Goal: Task Accomplishment & Management: Use online tool/utility

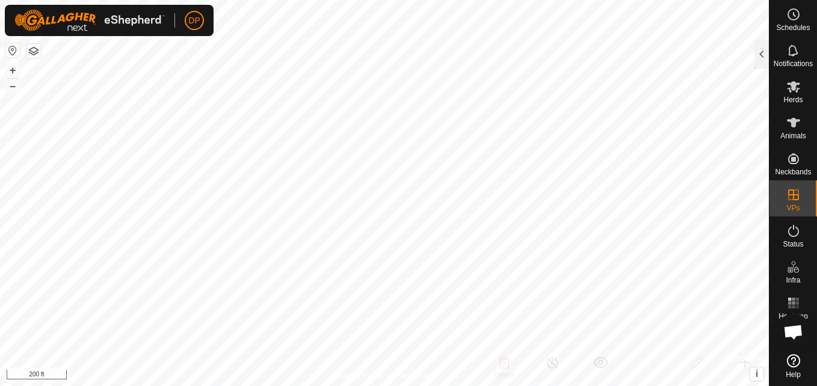
scroll to position [714, 0]
checkbox input "false"
checkbox input "true"
checkbox input "false"
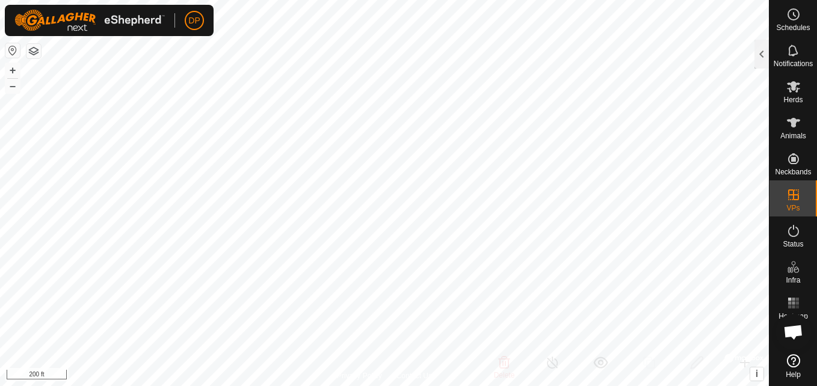
checkbox input "false"
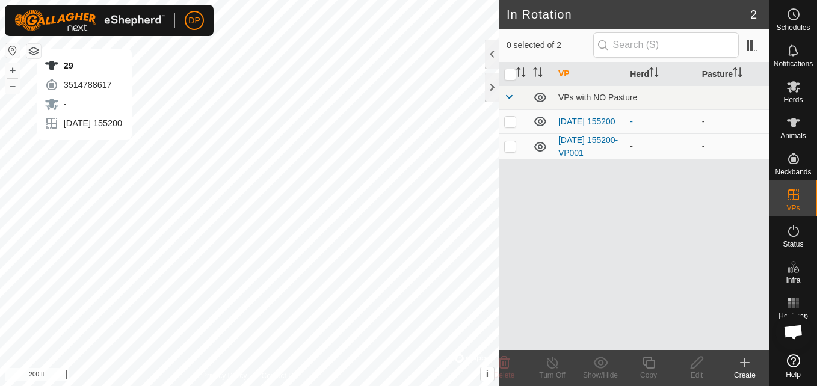
scroll to position [714, 0]
